Goal: Information Seeking & Learning: Learn about a topic

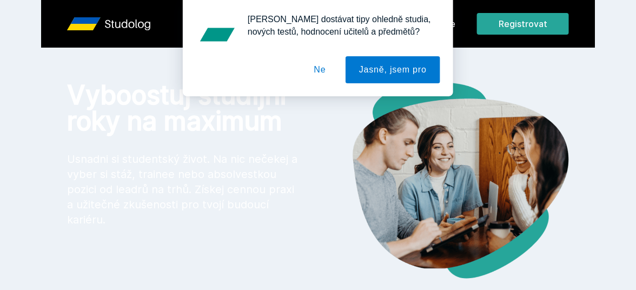
click at [331, 74] on button "Ne" at bounding box center [320, 69] width 39 height 27
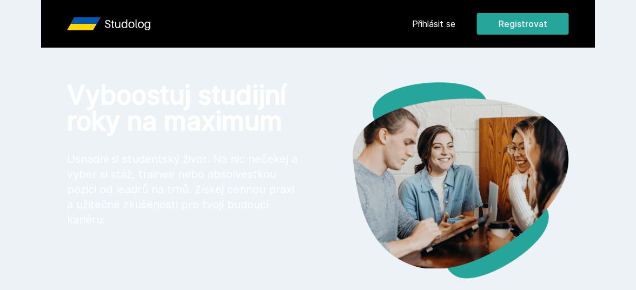
click at [438, 22] on link "Přihlásit se" at bounding box center [433, 23] width 43 height 13
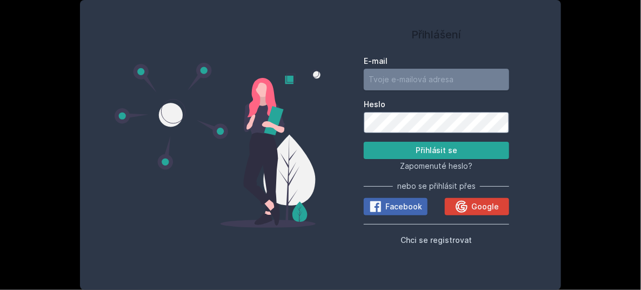
click at [385, 78] on input "E-mail" at bounding box center [436, 80] width 145 height 22
click at [385, 81] on input "E-mail" at bounding box center [436, 80] width 145 height 22
click at [598, 72] on div "Přihlášení E-mail Heslo Přihlásit se Zapomenuté heslo? nebo se přihlásit přes F…" at bounding box center [320, 145] width 641 height 290
click at [447, 167] on span "Zapomenuté heslo?" at bounding box center [436, 165] width 72 height 9
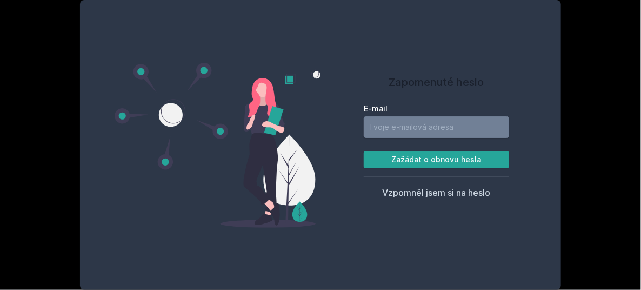
click at [457, 123] on input "E-mail" at bounding box center [436, 127] width 145 height 22
type input "a"
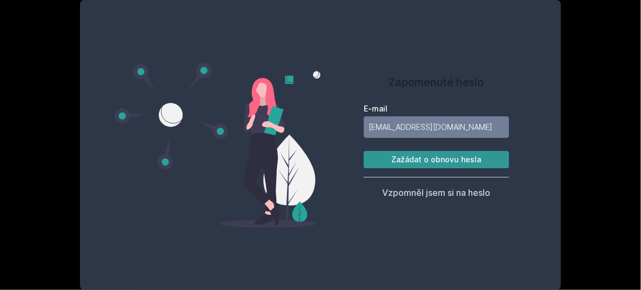
type input "[EMAIL_ADDRESS][DOMAIN_NAME]"
click at [442, 161] on button "Zažádat o obnovu hesla" at bounding box center [436, 159] width 145 height 17
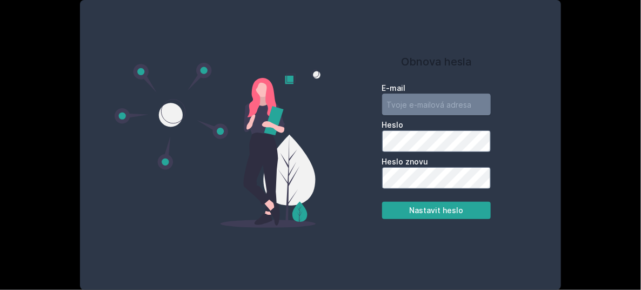
click at [434, 107] on input "email" at bounding box center [436, 105] width 109 height 22
type input "[EMAIL_ADDRESS][DOMAIN_NAME]"
click at [463, 95] on input "[EMAIL_ADDRESS][DOMAIN_NAME]" at bounding box center [436, 105] width 109 height 22
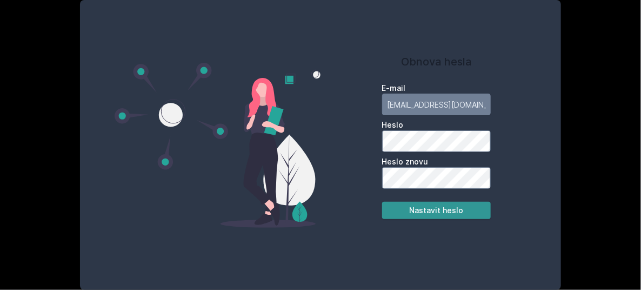
click at [436, 211] on button "Nastavit heslo" at bounding box center [436, 210] width 109 height 17
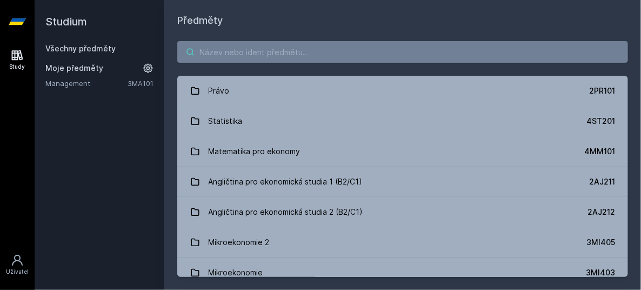
click at [247, 57] on input "search" at bounding box center [402, 52] width 451 height 22
paste input "2AJ332"
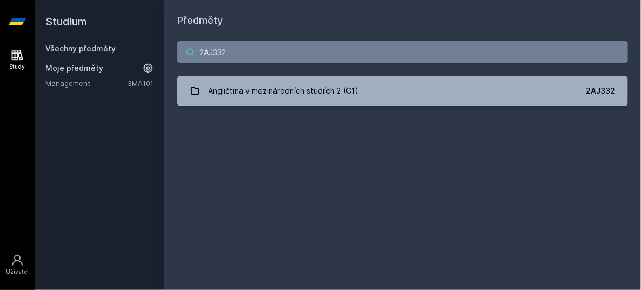
type input "2AJ332"
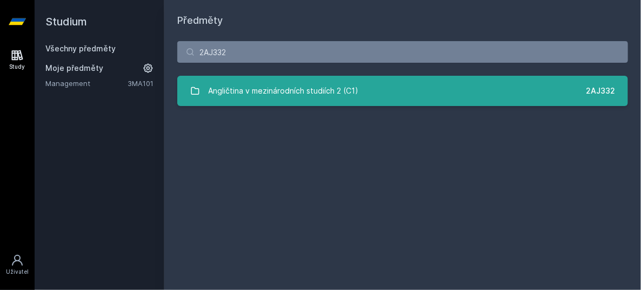
click at [277, 90] on div "Angličtina v mezinárodních studiích 2 (C1)" at bounding box center [284, 91] width 150 height 22
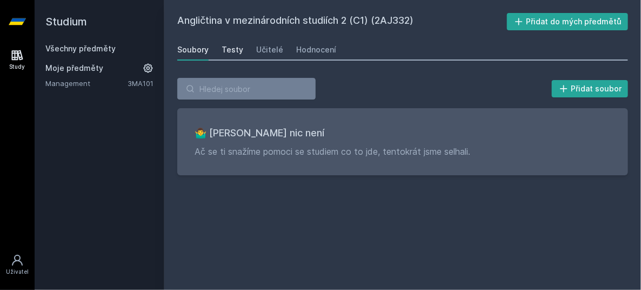
click at [235, 43] on link "Testy" at bounding box center [233, 50] width 22 height 22
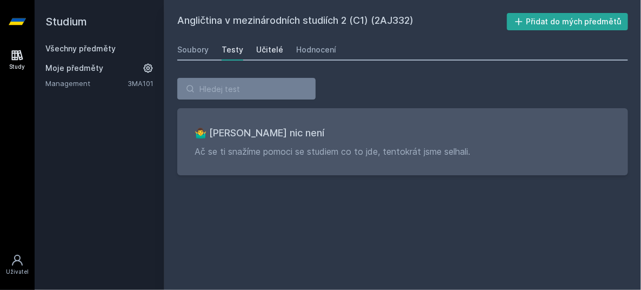
click at [263, 49] on div "Učitelé" at bounding box center [269, 49] width 27 height 11
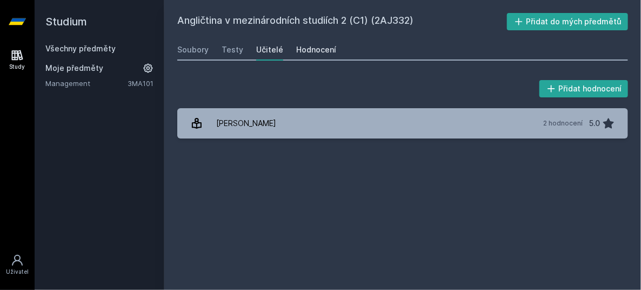
click at [322, 55] on div "Hodnocení" at bounding box center [316, 49] width 40 height 11
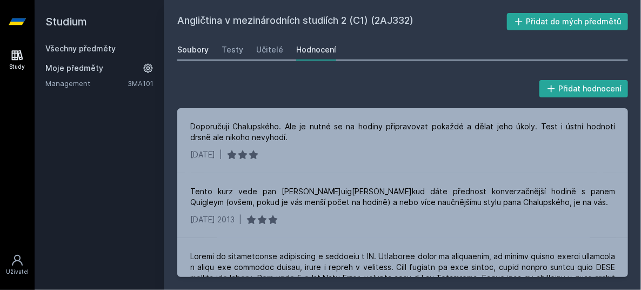
click at [200, 52] on div "Soubory" at bounding box center [192, 49] width 31 height 11
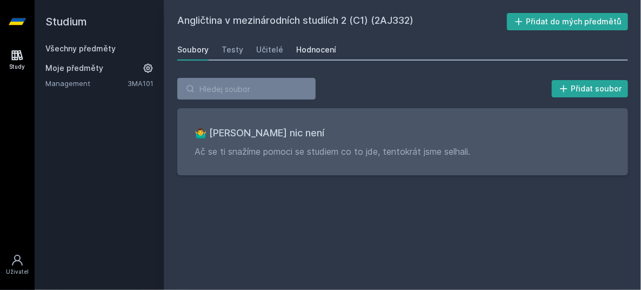
click at [311, 51] on div "Hodnocení" at bounding box center [316, 49] width 40 height 11
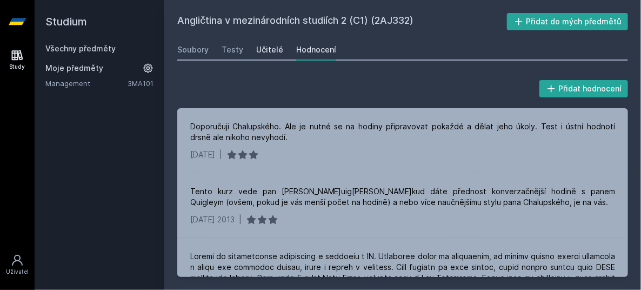
click at [272, 48] on div "Učitelé" at bounding box center [269, 49] width 27 height 11
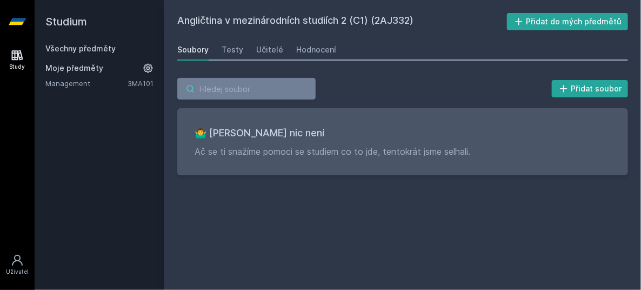
click at [259, 90] on input "search" at bounding box center [246, 89] width 138 height 22
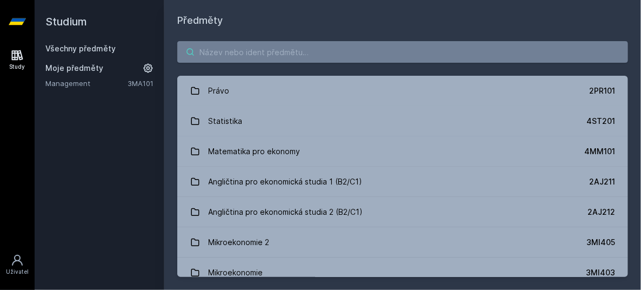
click at [228, 57] on input "search" at bounding box center [402, 52] width 451 height 22
paste input "2SM207"
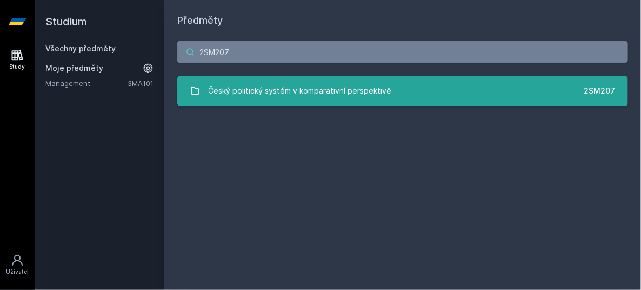
type input "2SM207"
click at [254, 91] on div "Český politický systém v komparativní perspektivě" at bounding box center [300, 91] width 183 height 22
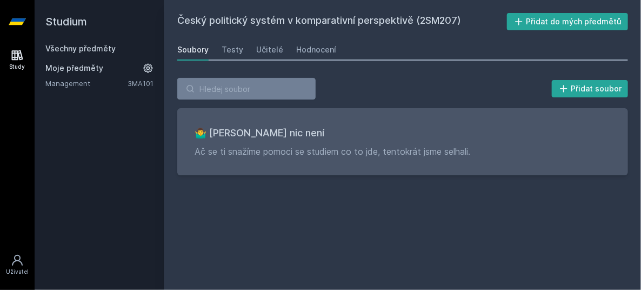
click at [416, 153] on div "Český politický systém v komparativní perspektivě (2SM207) Přidat do mých předm…" at bounding box center [402, 145] width 451 height 264
click at [252, 136] on h3 "🤷‍♂️ [PERSON_NAME] nic není" at bounding box center [403, 132] width 416 height 15
click at [195, 50] on div "Soubory" at bounding box center [192, 49] width 31 height 11
click at [234, 51] on div "Testy" at bounding box center [233, 49] width 22 height 11
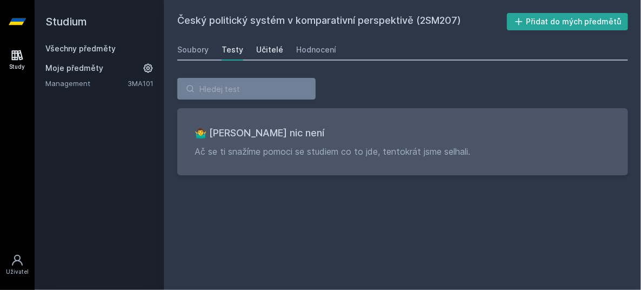
click at [262, 51] on div "Učitelé" at bounding box center [269, 49] width 27 height 11
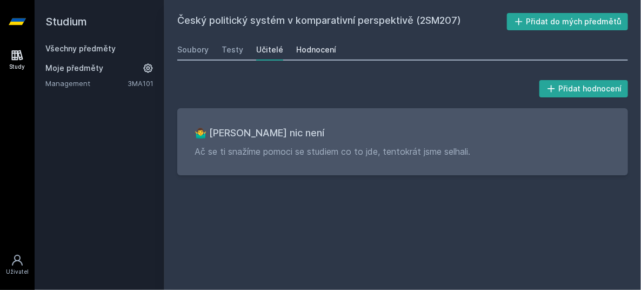
click at [317, 57] on link "Hodnocení" at bounding box center [316, 50] width 40 height 22
drag, startPoint x: 76, startPoint y: 64, endPoint x: 82, endPoint y: 47, distance: 17.8
click at [82, 47] on div "Všechny předměty Moje předměty Management 3MA101" at bounding box center [99, 65] width 108 height 45
click at [82, 47] on link "Všechny předměty" at bounding box center [80, 48] width 70 height 9
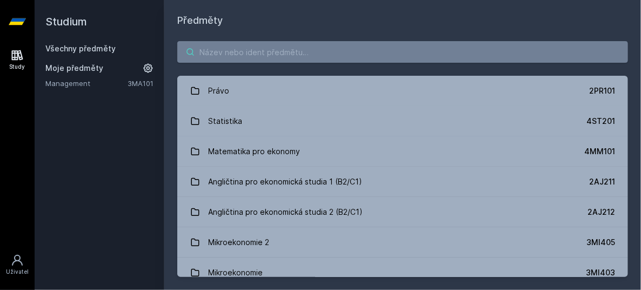
click at [212, 48] on input "search" at bounding box center [402, 52] width 451 height 22
paste input "2RO131"
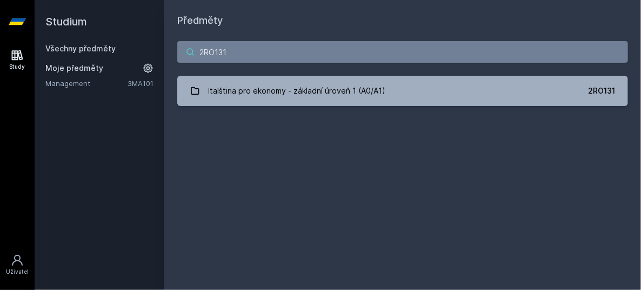
type input "2RO131"
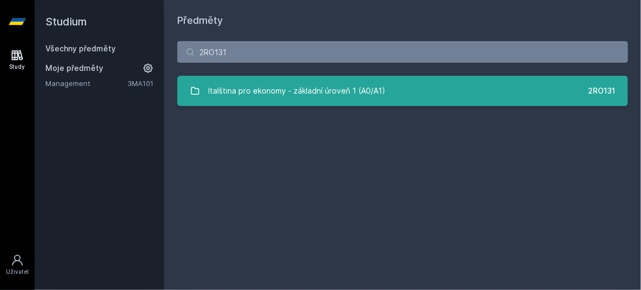
click at [248, 88] on div "Italština pro ekonomy - základní úroveň 1 (A0/A1)" at bounding box center [297, 91] width 177 height 22
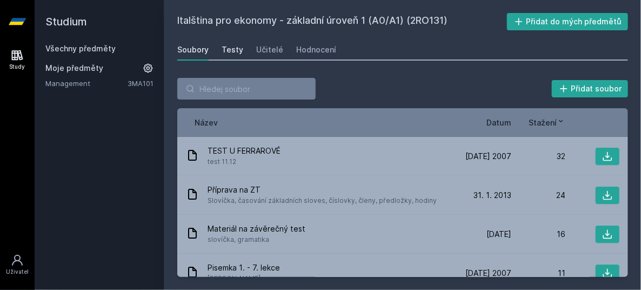
click at [225, 50] on div "Testy" at bounding box center [233, 49] width 22 height 11
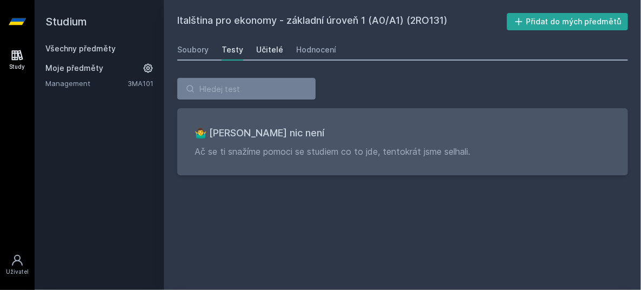
click at [258, 49] on div "Učitelé" at bounding box center [269, 49] width 27 height 11
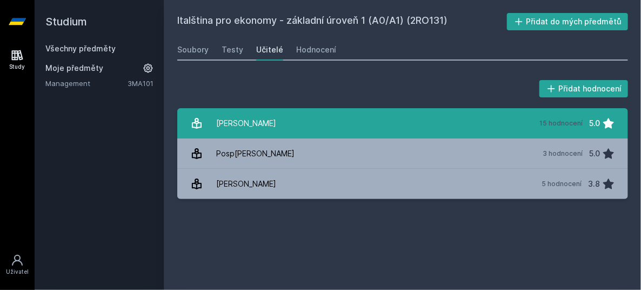
click at [270, 118] on div "[PERSON_NAME]" at bounding box center [246, 123] width 60 height 22
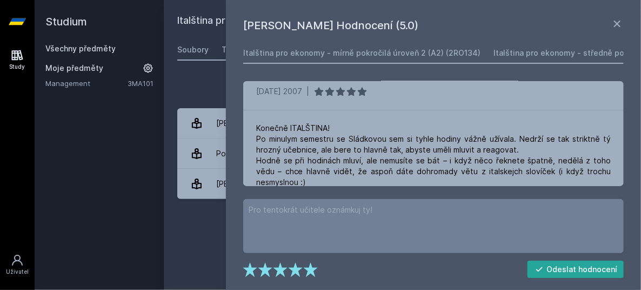
scroll to position [1138, 0]
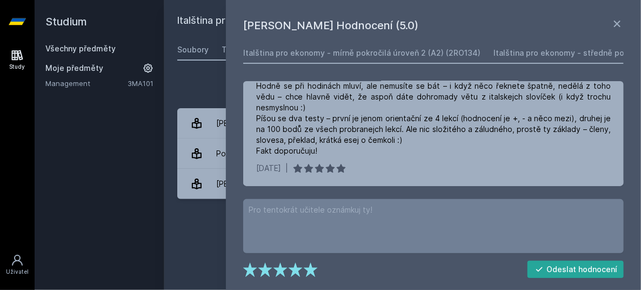
click at [608, 21] on h1 "[PERSON_NAME] Hodnocení (5.0)" at bounding box center [427, 25] width 368 height 16
click at [617, 22] on icon at bounding box center [617, 23] width 13 height 13
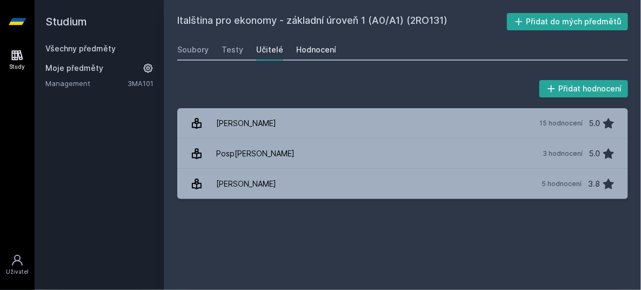
click at [296, 53] on div "Hodnocení" at bounding box center [316, 49] width 40 height 11
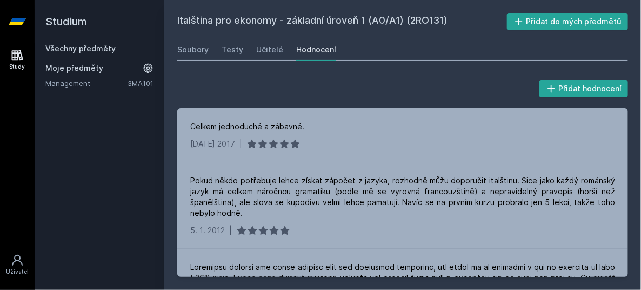
click at [78, 48] on link "Všechny předměty" at bounding box center [80, 48] width 70 height 9
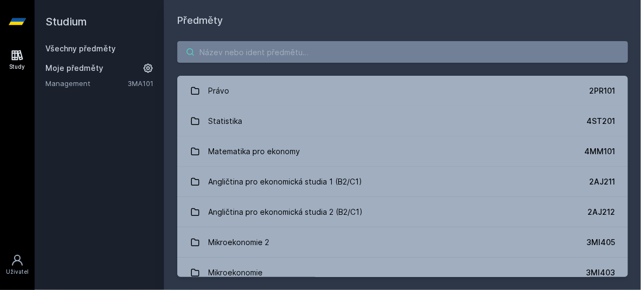
click at [221, 51] on input "search" at bounding box center [402, 52] width 451 height 22
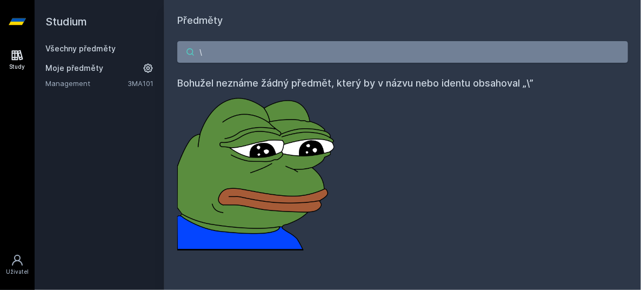
paste input "2RO404"
type input "\"
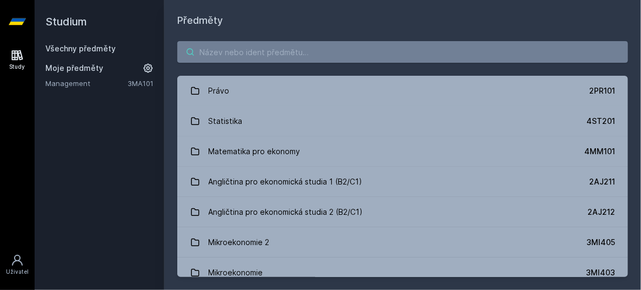
paste input "2RO404"
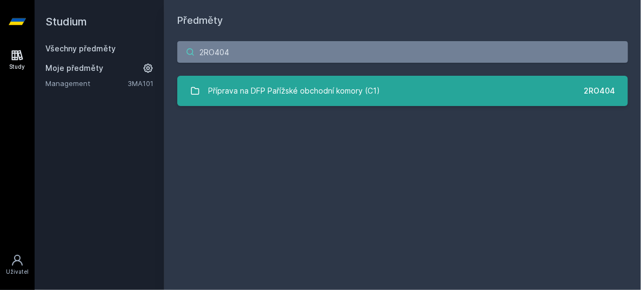
type input "2RO404"
click at [263, 98] on div "Příprava na DFP Pařížské obchodní komory (C1)" at bounding box center [295, 91] width 172 height 22
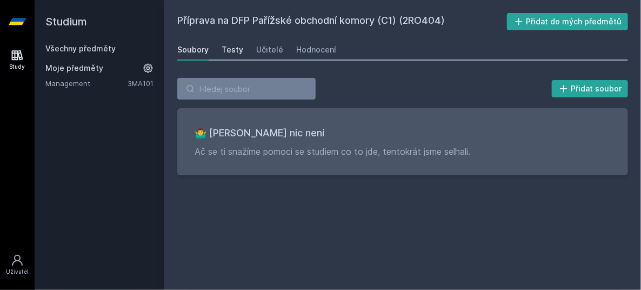
click at [236, 45] on div "Testy" at bounding box center [233, 49] width 22 height 11
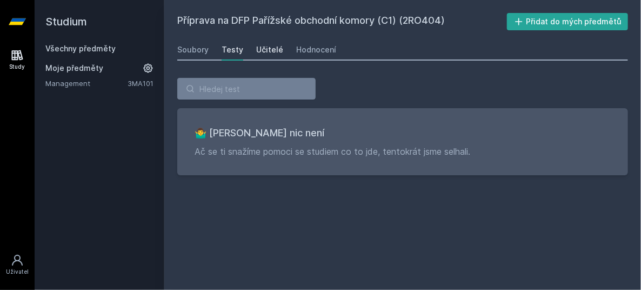
click at [259, 46] on div "Učitelé" at bounding box center [269, 49] width 27 height 11
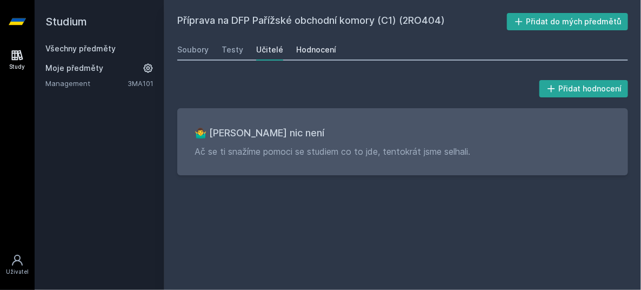
click at [312, 51] on div "Hodnocení" at bounding box center [316, 49] width 40 height 11
click at [76, 45] on link "Všechny předměty" at bounding box center [80, 48] width 70 height 9
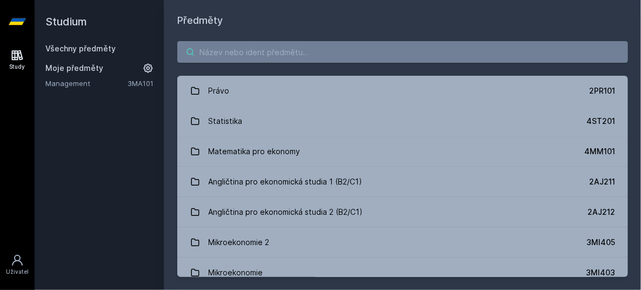
click at [203, 52] on input "search" at bounding box center [402, 52] width 451 height 22
paste input "2RO404"
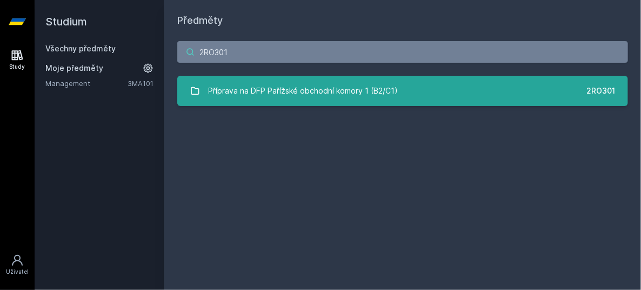
type input "2RO301"
click at [287, 86] on div "Příprava na DFP Pařížské obchodní komory 1 (B2/C1)" at bounding box center [304, 91] width 190 height 22
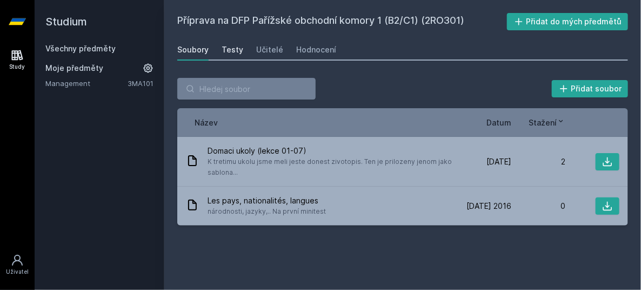
click at [228, 49] on div "Testy" at bounding box center [233, 49] width 22 height 11
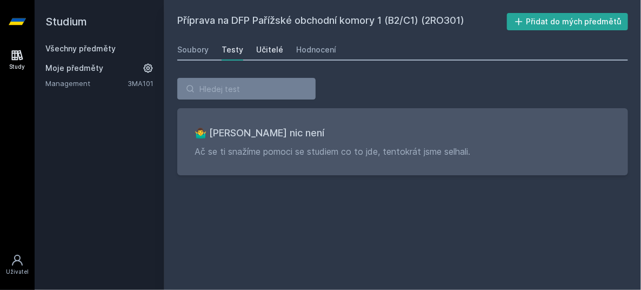
click at [274, 51] on div "Učitelé" at bounding box center [269, 49] width 27 height 11
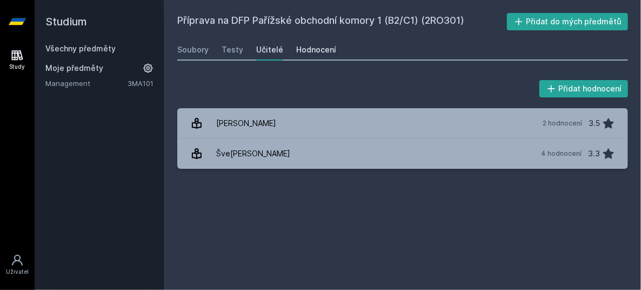
click at [310, 42] on link "Hodnocení" at bounding box center [316, 50] width 40 height 22
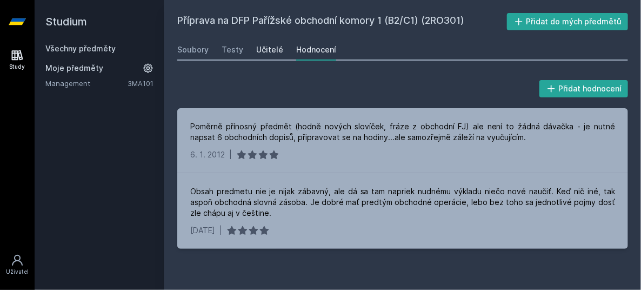
click at [270, 50] on div "Učitelé" at bounding box center [269, 49] width 27 height 11
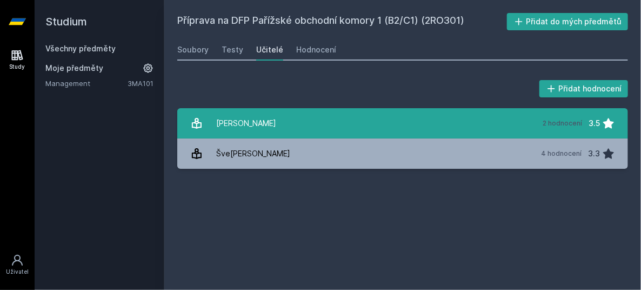
click at [274, 123] on div "[PERSON_NAME]" at bounding box center [246, 123] width 60 height 22
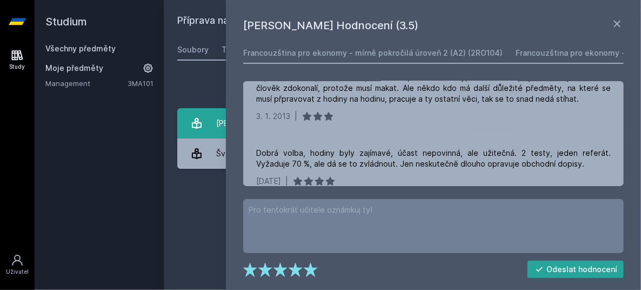
scroll to position [46, 0]
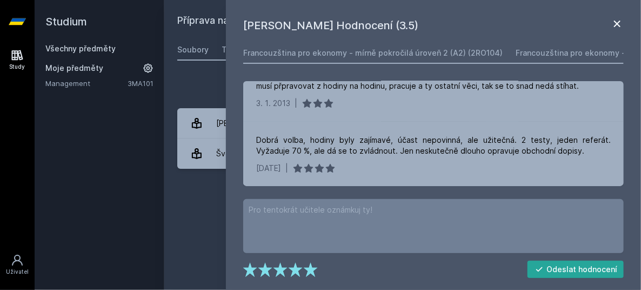
click at [617, 23] on icon at bounding box center [617, 24] width 6 height 6
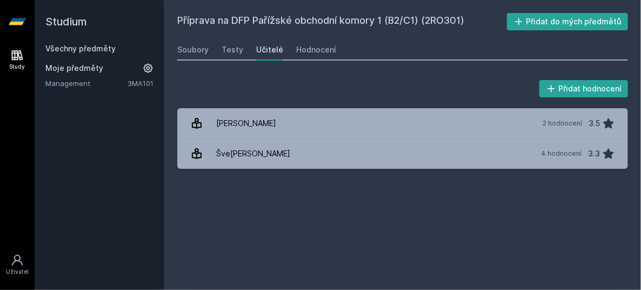
drag, startPoint x: 61, startPoint y: 70, endPoint x: 83, endPoint y: 48, distance: 31.4
click at [83, 48] on div "Všechny předměty Moje předměty Management 3MA101" at bounding box center [99, 65] width 108 height 45
click at [83, 48] on link "Všechny předměty" at bounding box center [80, 48] width 70 height 9
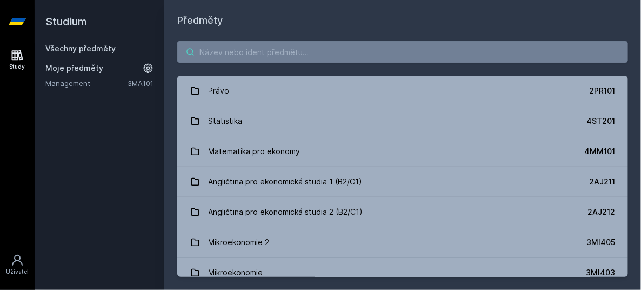
click at [214, 51] on input "search" at bounding box center [402, 52] width 451 height 22
paste input "2RO404"
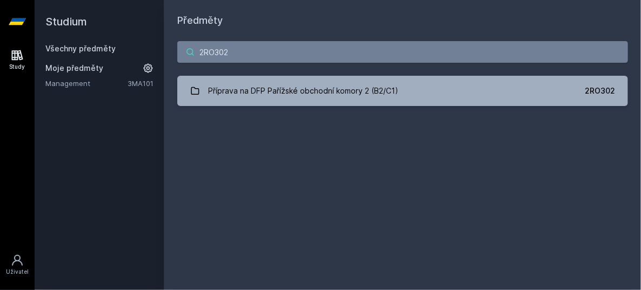
type input "2RO302"
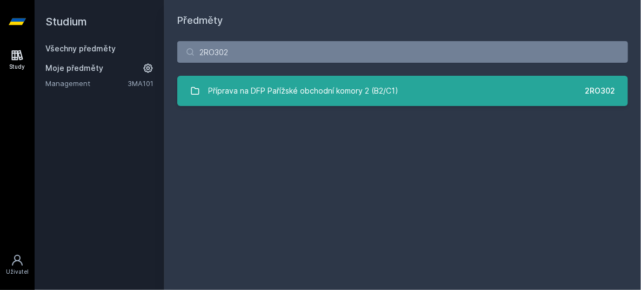
click at [251, 88] on div "Příprava na DFP Pařížské obchodní komory 2 (B2/C1)" at bounding box center [304, 91] width 190 height 22
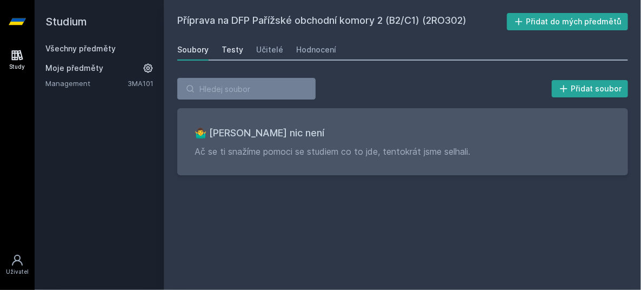
click at [233, 58] on link "Testy" at bounding box center [233, 50] width 22 height 22
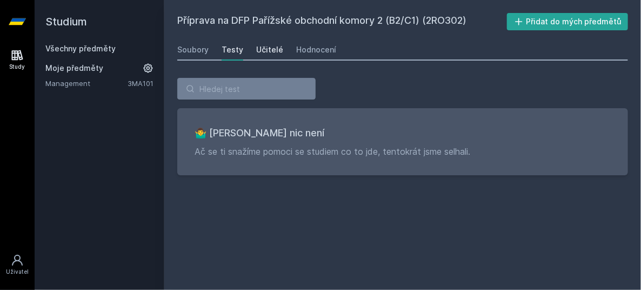
click at [269, 50] on div "Učitelé" at bounding box center [269, 49] width 27 height 11
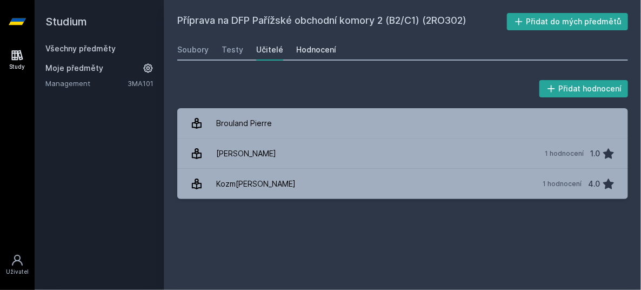
click at [315, 51] on div "Hodnocení" at bounding box center [316, 49] width 40 height 11
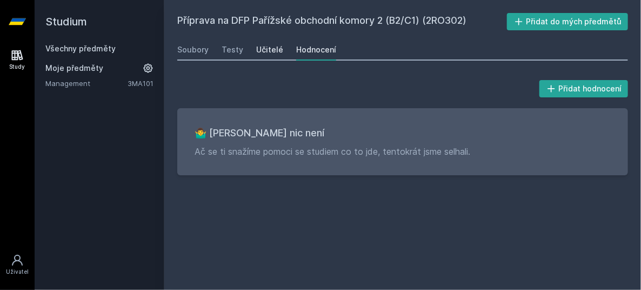
click at [256, 46] on div "Učitelé" at bounding box center [269, 49] width 27 height 11
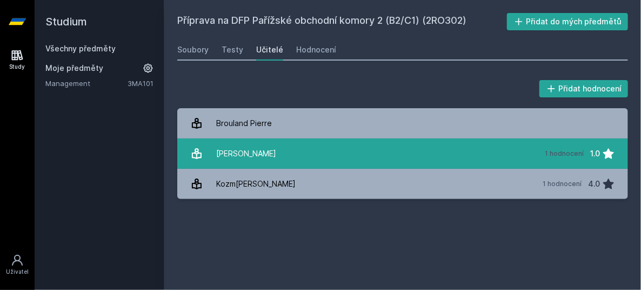
click at [257, 157] on div "[PERSON_NAME]" at bounding box center [246, 154] width 60 height 22
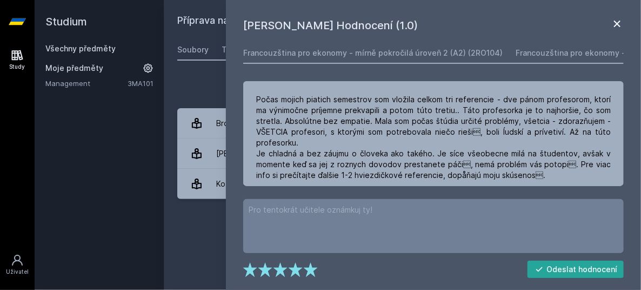
click at [623, 25] on icon at bounding box center [617, 23] width 13 height 13
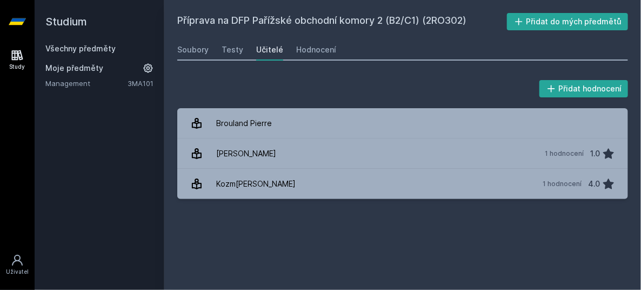
click at [288, 70] on div "Přidat hodnocení Brouland Pier[PERSON_NAME]inika 1 hodnocení 1.0 Kozm[PERSON_NA…" at bounding box center [402, 138] width 477 height 147
click at [99, 49] on link "Všechny předměty" at bounding box center [80, 48] width 70 height 9
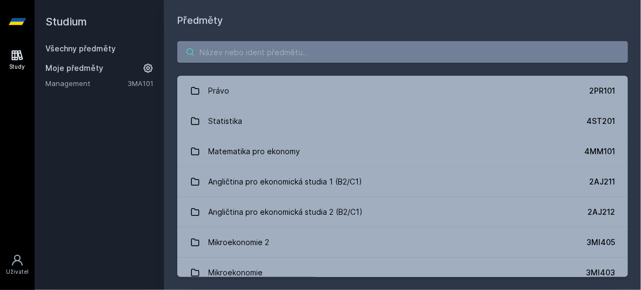
click at [236, 54] on input "search" at bounding box center [402, 52] width 451 height 22
paste input "2SE202"
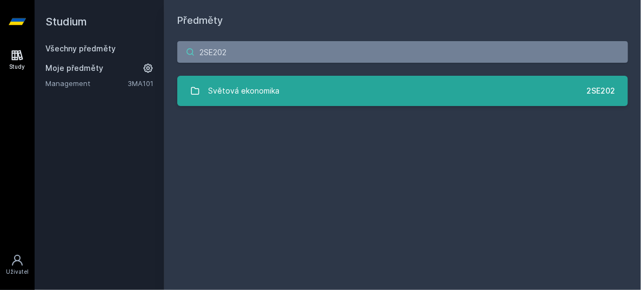
type input "2SE202"
click at [259, 96] on div "Světová ekonomika" at bounding box center [244, 91] width 71 height 22
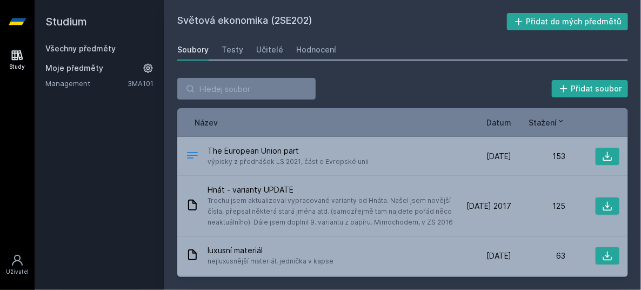
click at [501, 124] on span "Datum" at bounding box center [499, 122] width 25 height 11
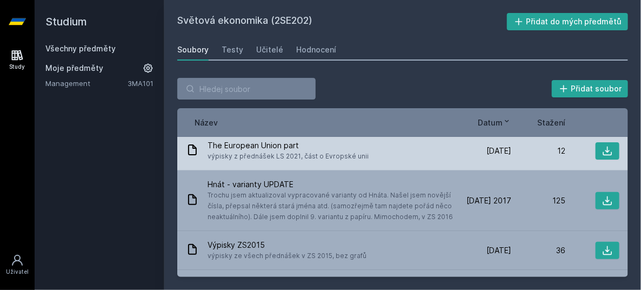
scroll to position [44, 0]
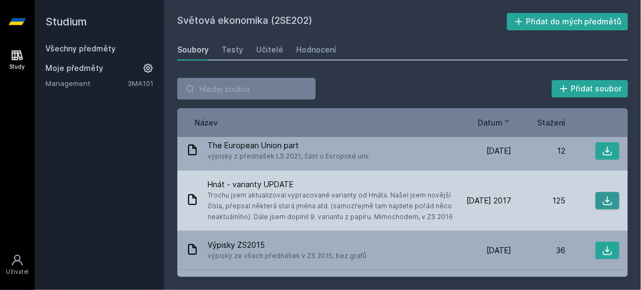
click at [602, 203] on icon at bounding box center [607, 200] width 11 height 11
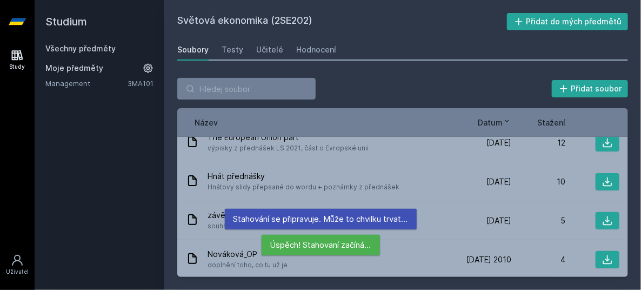
scroll to position [305, 0]
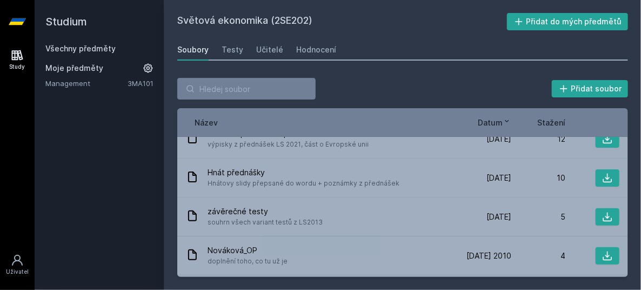
click at [436, 106] on div "Přidat soubor Řazení: Název Datum Stažení Název Datum Stažení The European Unio…" at bounding box center [402, 177] width 451 height 199
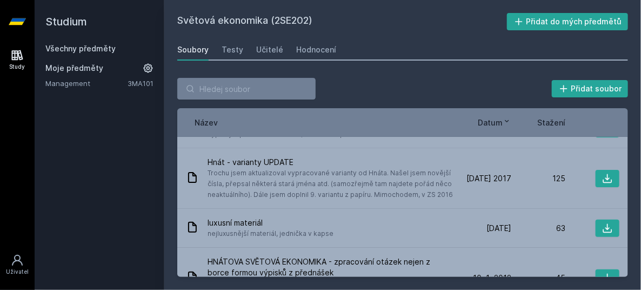
scroll to position [35, 0]
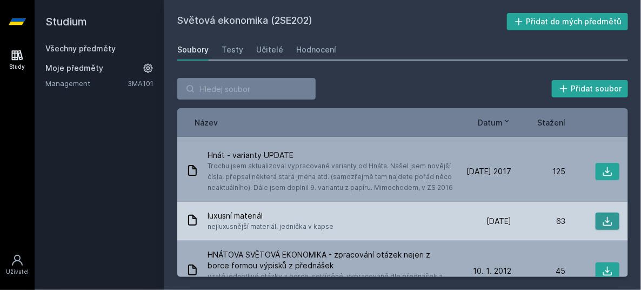
click at [602, 218] on icon at bounding box center [607, 221] width 11 height 11
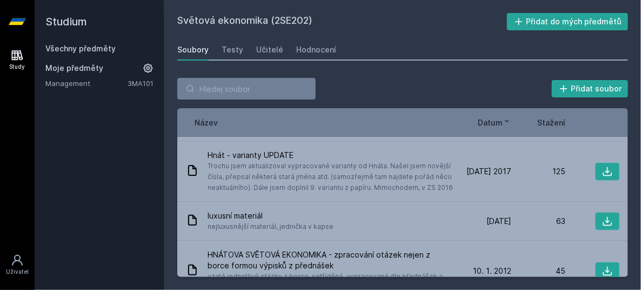
click at [61, 51] on link "Všechny předměty" at bounding box center [80, 48] width 70 height 9
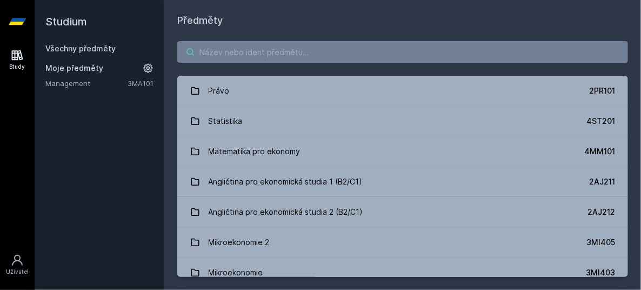
click at [241, 51] on input "search" at bounding box center [402, 52] width 451 height 22
paste input "2SM312"
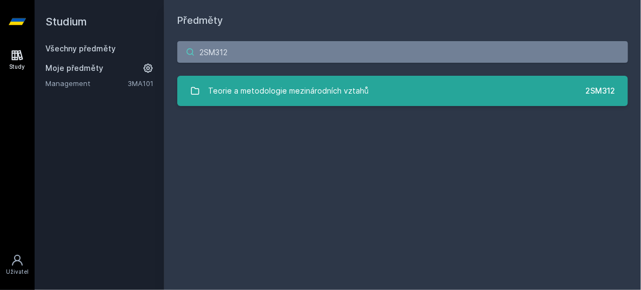
type input "2SM312"
click at [277, 92] on div "Teorie a metodologie mezinárodních vztahů" at bounding box center [289, 91] width 161 height 22
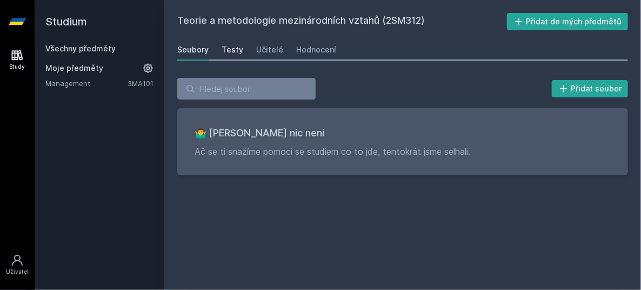
click at [234, 44] on div "Testy" at bounding box center [233, 49] width 22 height 11
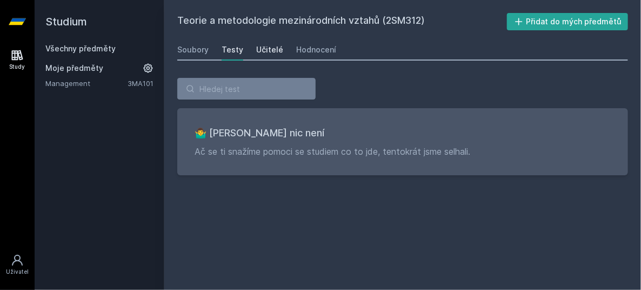
click at [264, 45] on div "Učitelé" at bounding box center [269, 49] width 27 height 11
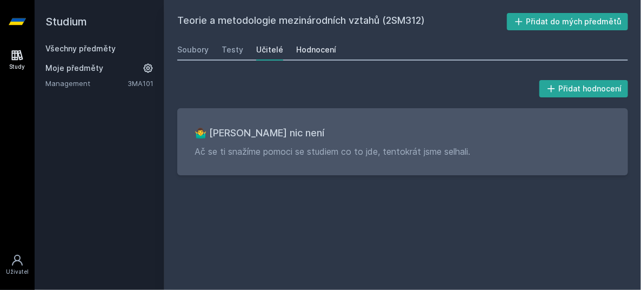
click at [312, 49] on div "Hodnocení" at bounding box center [316, 49] width 40 height 11
click at [110, 116] on div "Studium Všechny předměty Moje předměty Management 3MA101" at bounding box center [100, 145] width 130 height 290
click at [17, 69] on div "Study" at bounding box center [18, 67] width 16 height 8
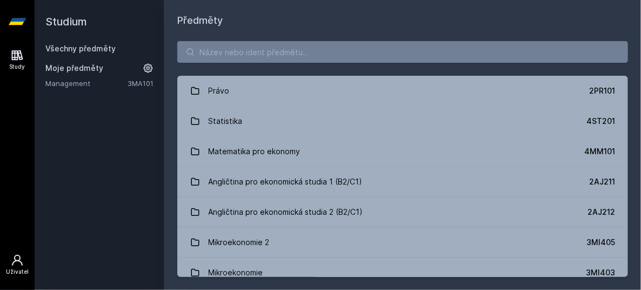
click at [19, 263] on icon at bounding box center [17, 260] width 13 height 13
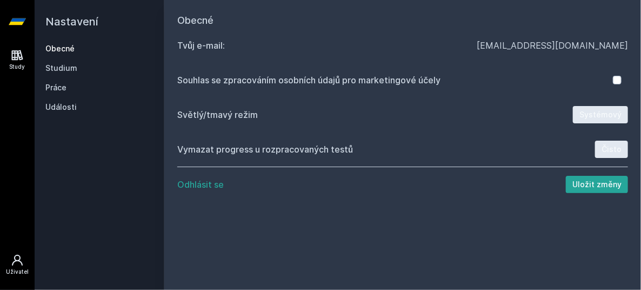
click at [13, 60] on icon at bounding box center [17, 55] width 13 height 13
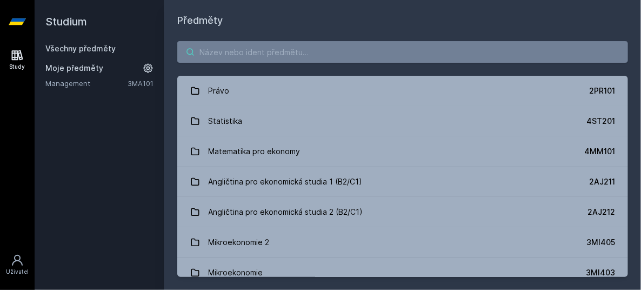
click at [226, 51] on input "search" at bounding box center [402, 52] width 451 height 22
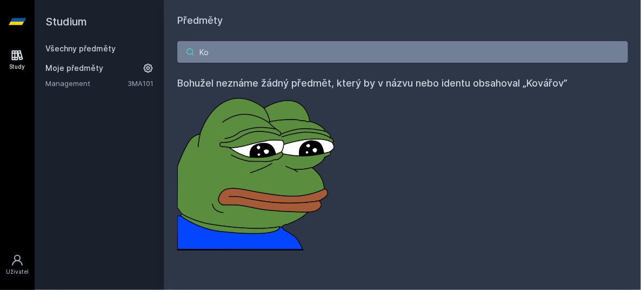
type input "K"
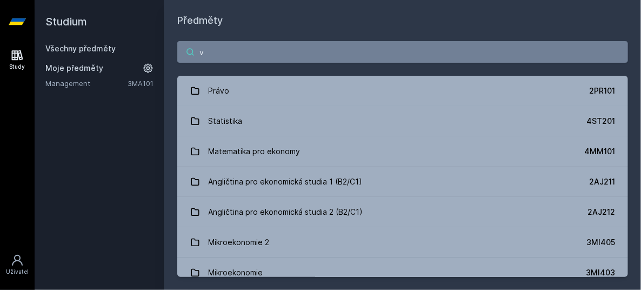
type input "v"
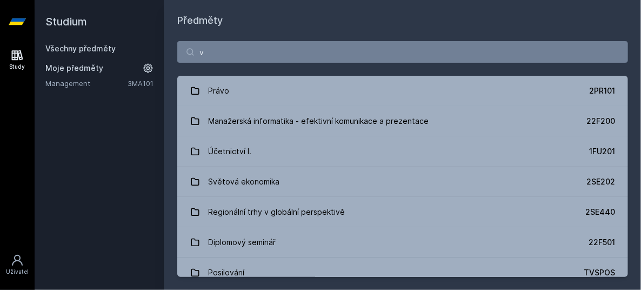
click at [121, 116] on div "Studium Všechny předměty Moje předměty Management 3MA101" at bounding box center [100, 145] width 130 height 290
